Goal: Task Accomplishment & Management: Manage account settings

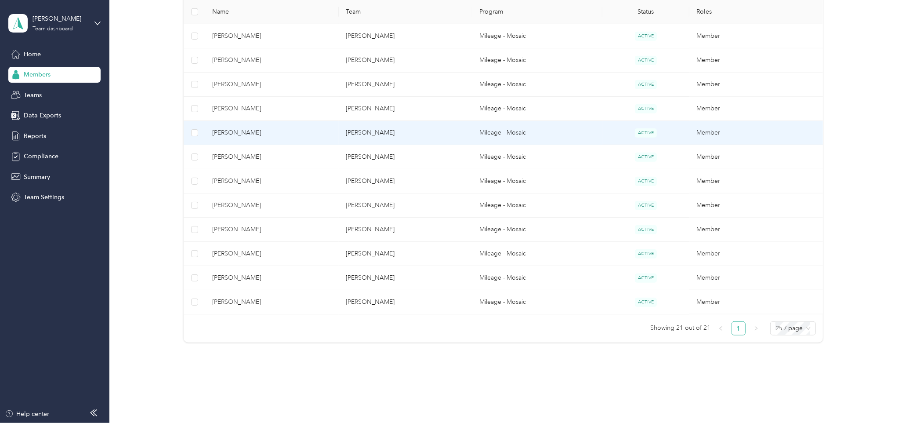
scroll to position [439, 0]
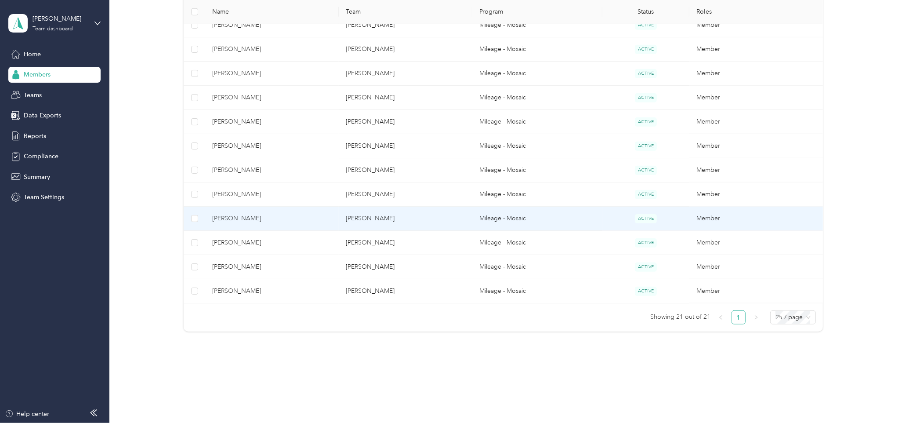
click at [309, 219] on span "[PERSON_NAME]" at bounding box center [272, 219] width 120 height 10
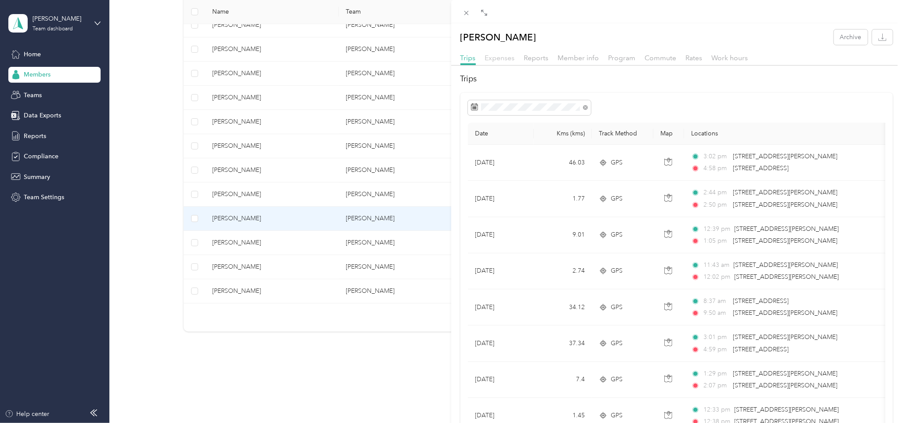
click at [504, 58] on span "Expenses" at bounding box center [500, 58] width 30 height 8
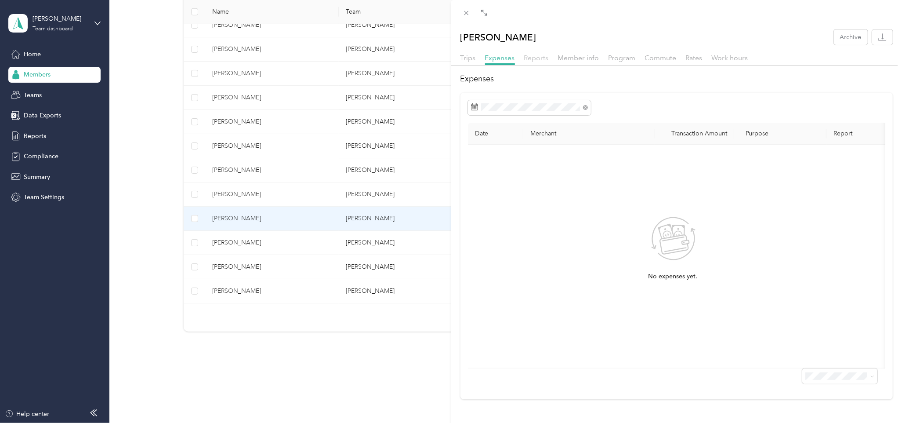
click at [530, 58] on span "Reports" at bounding box center [536, 58] width 25 height 8
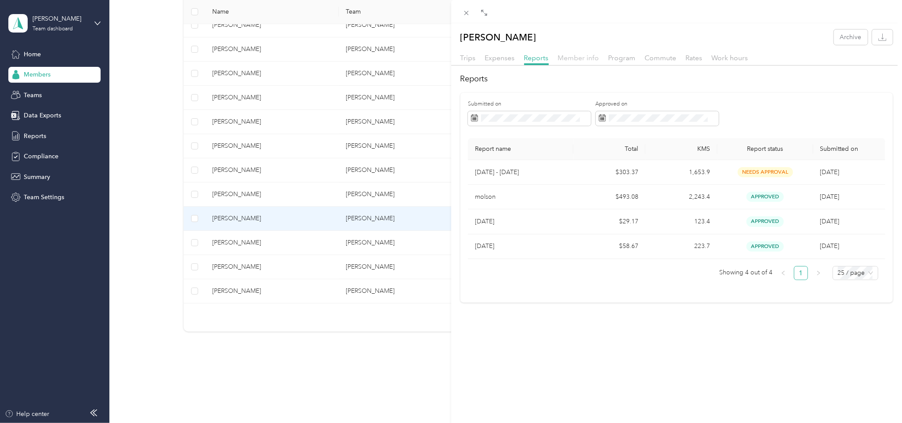
click at [592, 59] on span "Member info" at bounding box center [578, 58] width 41 height 8
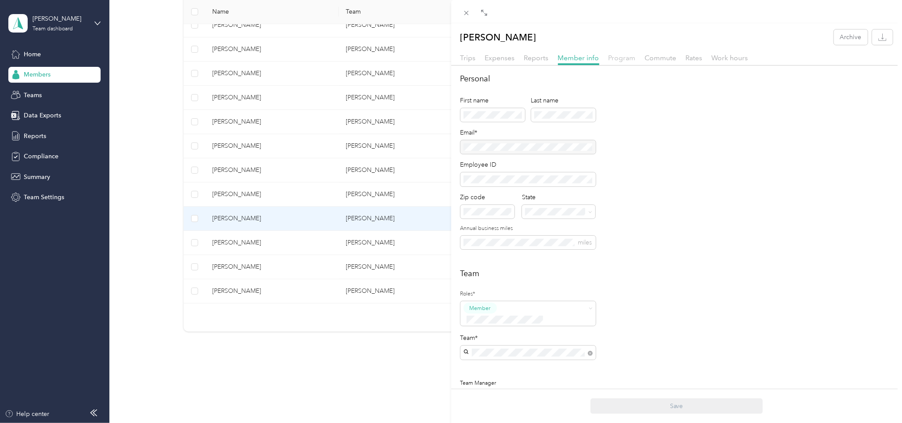
click at [625, 57] on span "Program" at bounding box center [622, 58] width 27 height 8
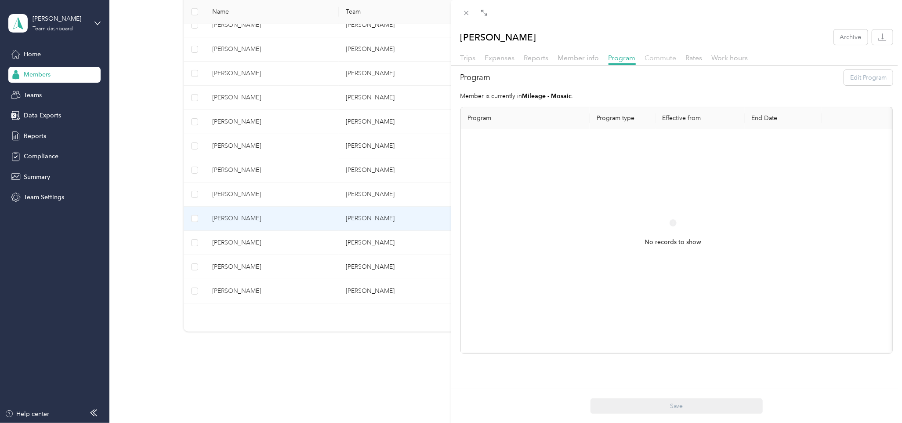
click at [657, 55] on span "Commute" at bounding box center [661, 58] width 32 height 8
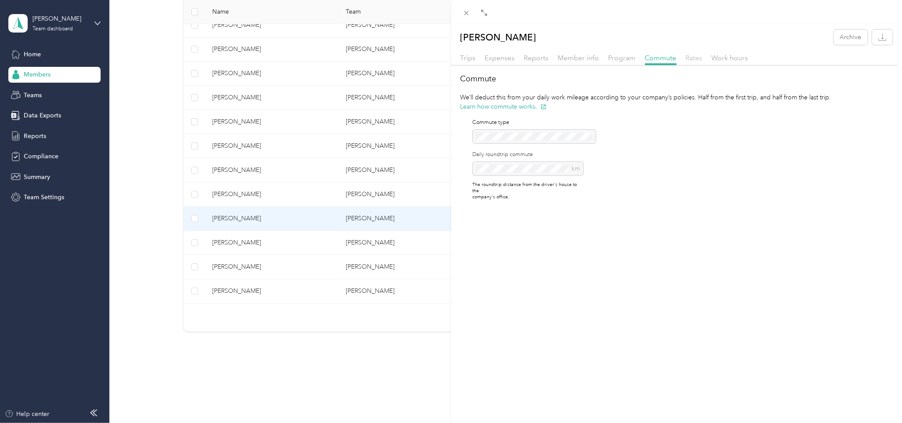
click at [690, 59] on span "Rates" at bounding box center [694, 58] width 17 height 8
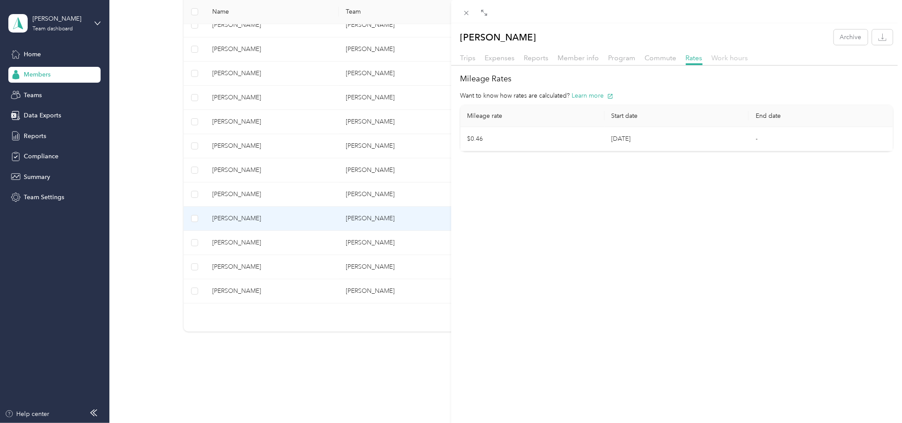
click at [734, 55] on span "Work hours" at bounding box center [730, 58] width 36 height 8
click at [463, 59] on span "Trips" at bounding box center [467, 58] width 15 height 8
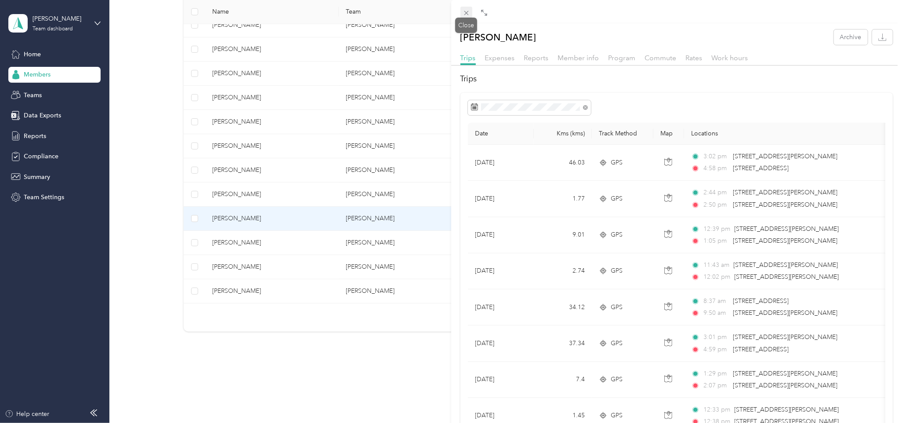
click at [463, 11] on icon at bounding box center [466, 12] width 7 height 7
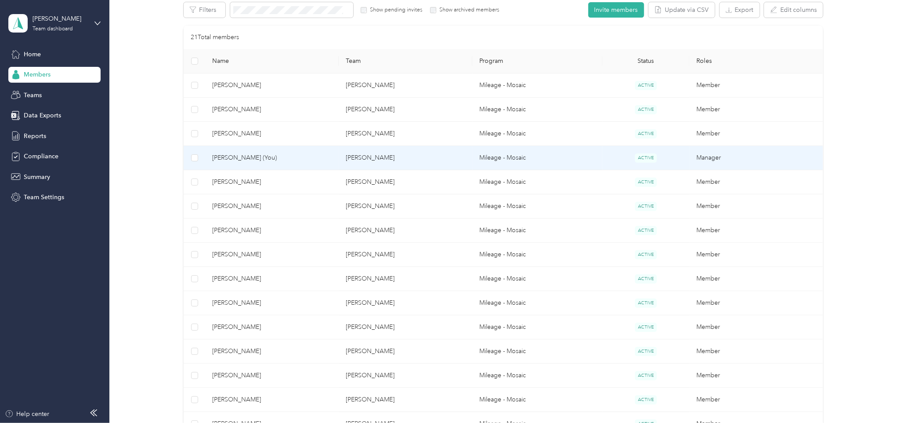
scroll to position [146, 0]
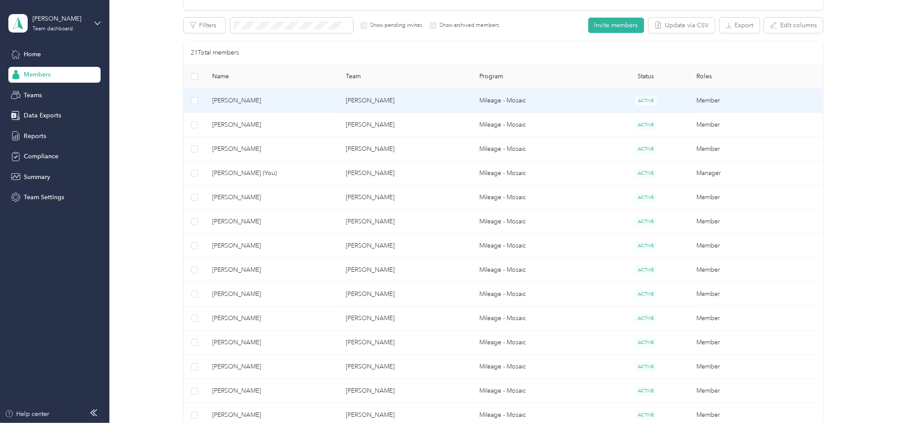
click at [423, 95] on td "[PERSON_NAME]" at bounding box center [406, 101] width 134 height 24
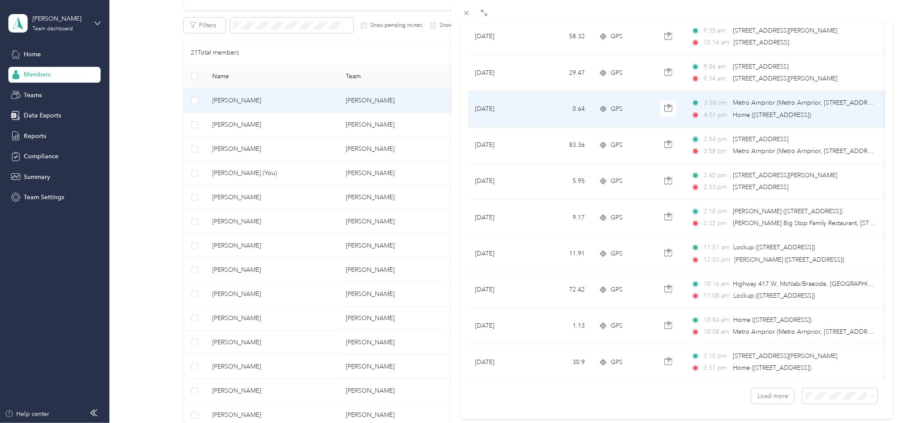
scroll to position [683, 0]
